Goal: Communication & Community: Answer question/provide support

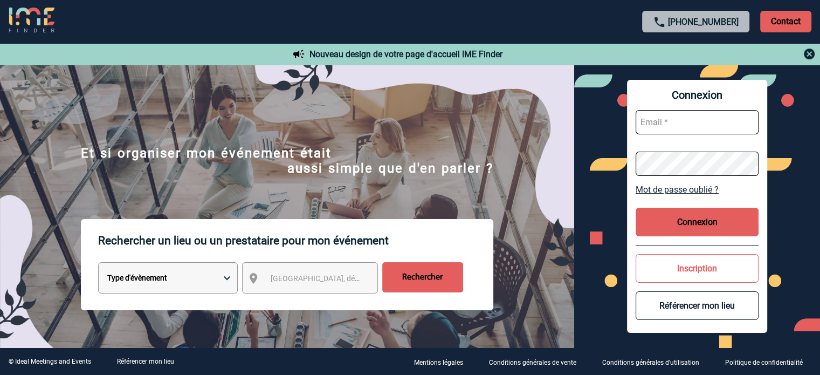
type input "melanie.crouzet@capgemini.com"
click at [682, 225] on button "Connexion" at bounding box center [697, 222] width 123 height 29
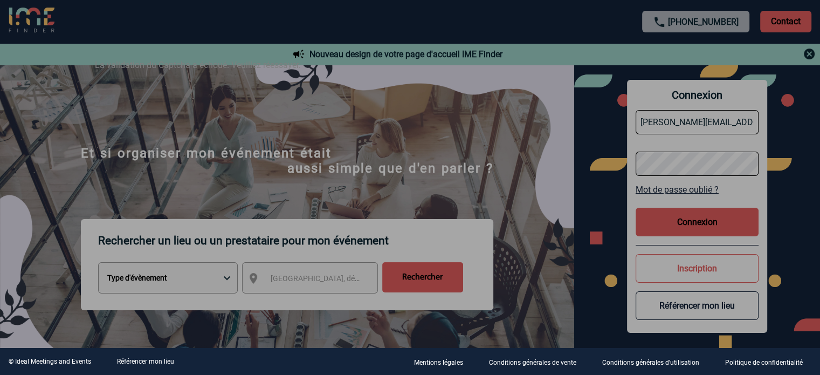
click at [680, 228] on div at bounding box center [410, 187] width 820 height 375
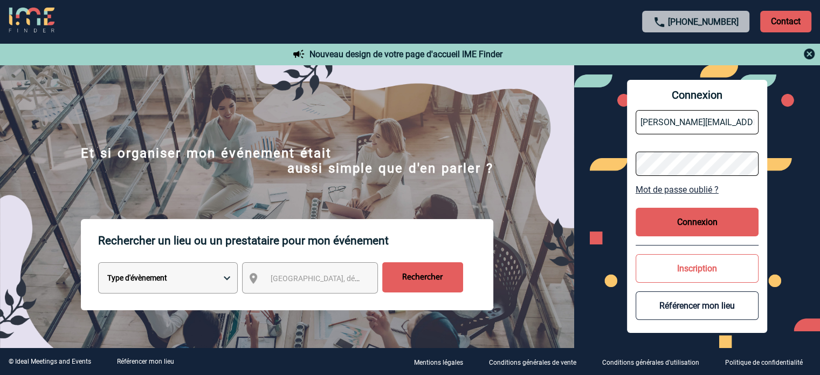
click at [703, 226] on button "Connexion" at bounding box center [697, 222] width 123 height 29
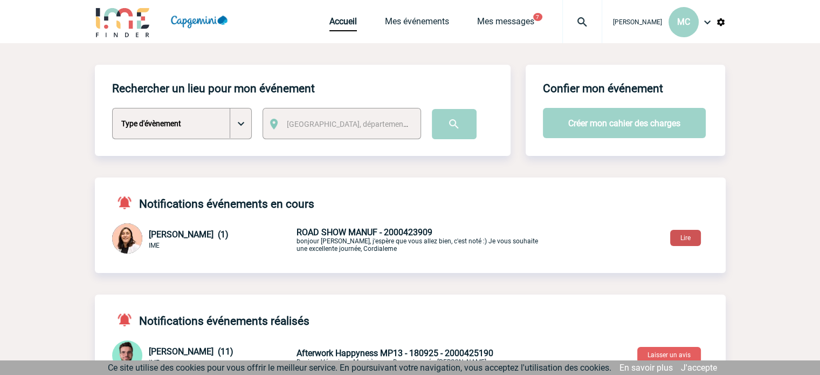
click at [683, 237] on button "Lire" at bounding box center [685, 238] width 31 height 16
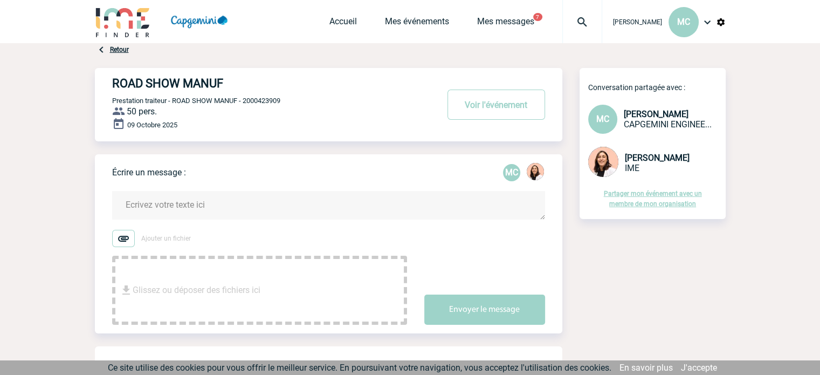
click at [259, 209] on textarea at bounding box center [328, 205] width 433 height 29
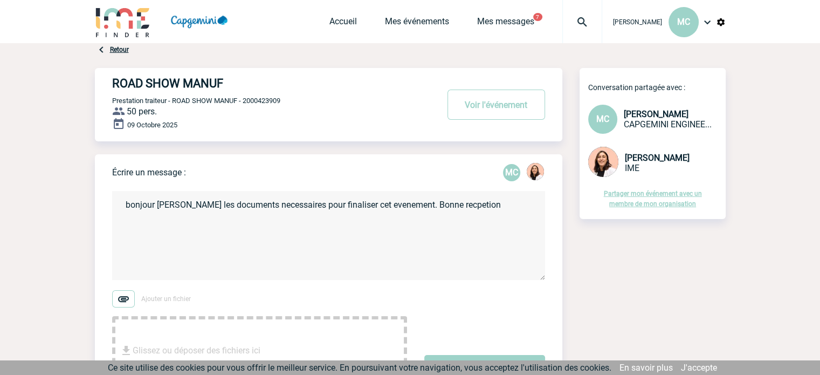
click at [121, 301] on img at bounding box center [123, 298] width 23 height 17
click at [0, 0] on input "Ajouter un fichier" at bounding box center [0, 0] width 0 height 0
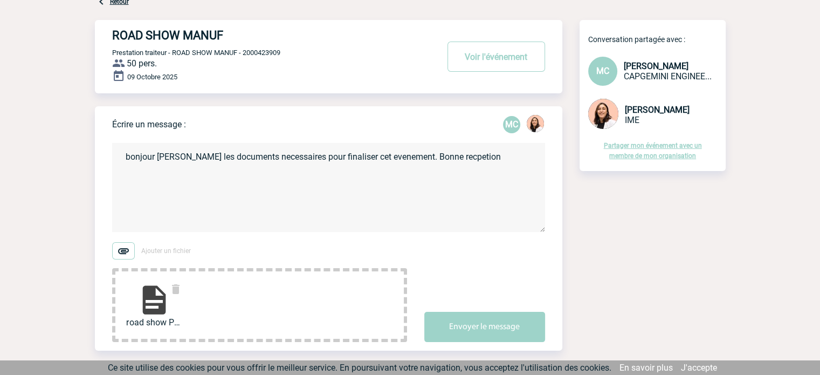
scroll to position [108, 0]
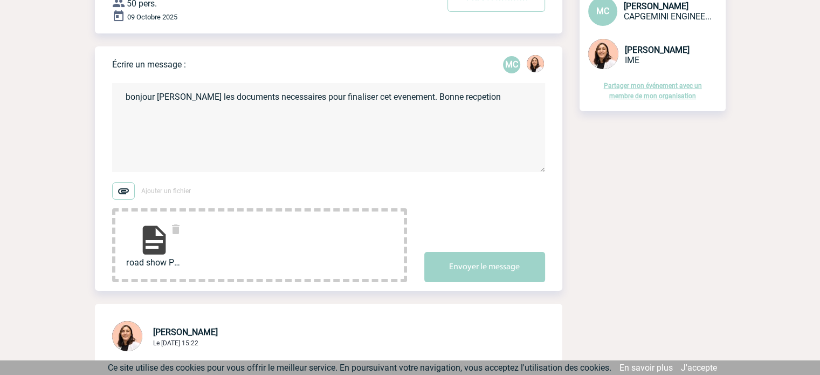
click at [126, 188] on img at bounding box center [123, 190] width 23 height 17
click at [0, 0] on input "Ajouter un fichier" at bounding box center [0, 0] width 0 height 0
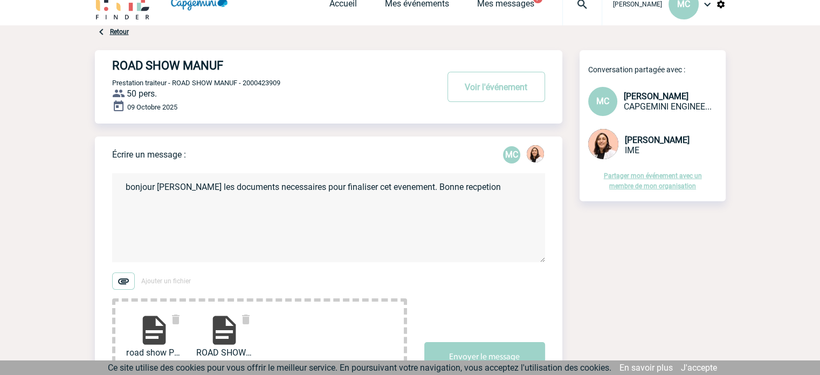
scroll to position [0, 0]
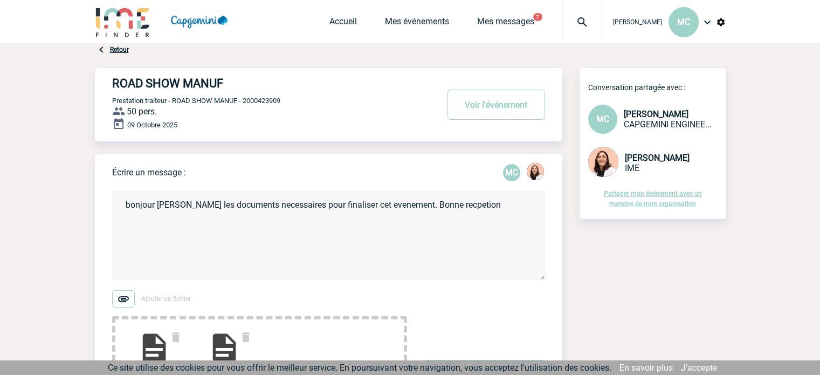
click at [431, 207] on textarea "bonjour [PERSON_NAME] les documents necessaires pour finaliser cet evenement. B…" at bounding box center [328, 235] width 433 height 89
drag, startPoint x: 429, startPoint y: 206, endPoint x: 502, endPoint y: 203, distance: 72.9
click at [431, 205] on textarea "bonjour [PERSON_NAME] les documents necessaires pour finaliser cet evenement. <…" at bounding box center [328, 235] width 433 height 89
click at [283, 226] on textarea "bonjour [PERSON_NAME] les documents necessaires pour finaliser cet evenement. E…" at bounding box center [328, 235] width 433 height 89
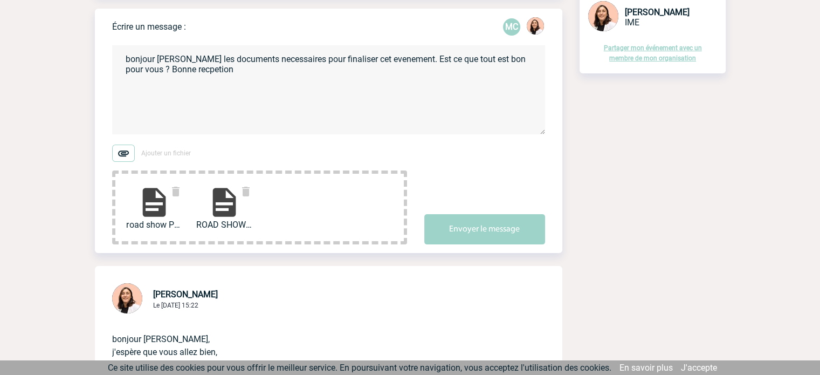
scroll to position [108, 0]
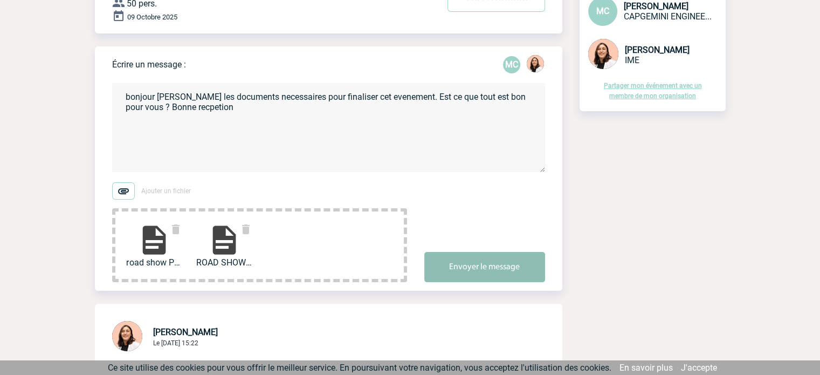
type textarea "bonjour [PERSON_NAME] les documents necessaires pour finaliser cet evenement. E…"
click at [492, 269] on button "Envoyer le message" at bounding box center [484, 267] width 121 height 30
